Goal: Information Seeking & Learning: Check status

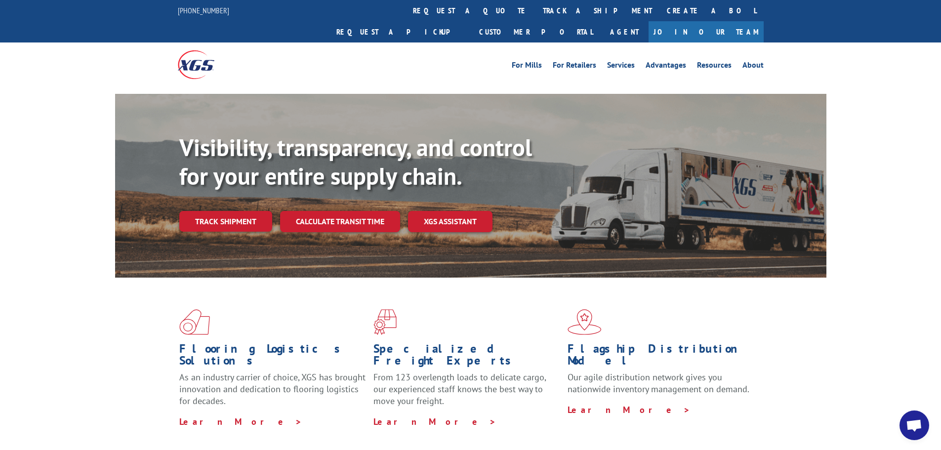
scroll to position [4881, 0]
click at [216, 211] on link "Track shipment" at bounding box center [225, 221] width 93 height 21
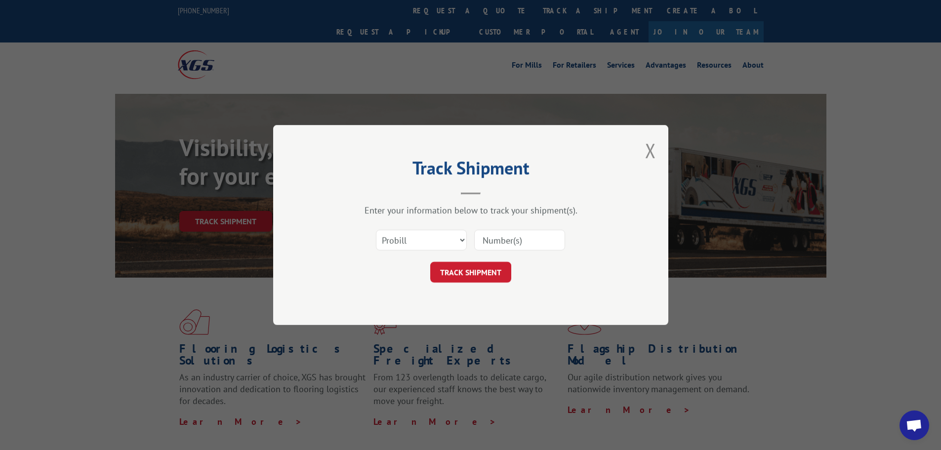
click at [514, 239] on input at bounding box center [519, 240] width 91 height 21
paste input "17595883"
type input "17595883"
click at [477, 265] on button "TRACK SHIPMENT" at bounding box center [470, 272] width 81 height 21
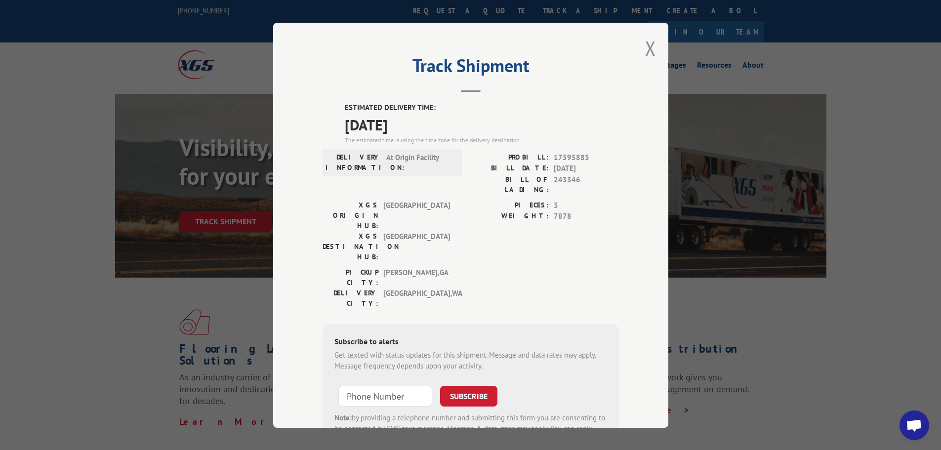
click at [567, 160] on span "17595883" at bounding box center [586, 157] width 65 height 11
copy span "17595883"
click at [646, 50] on button "Close modal" at bounding box center [650, 48] width 11 height 26
